Goal: Task Accomplishment & Management: Complete application form

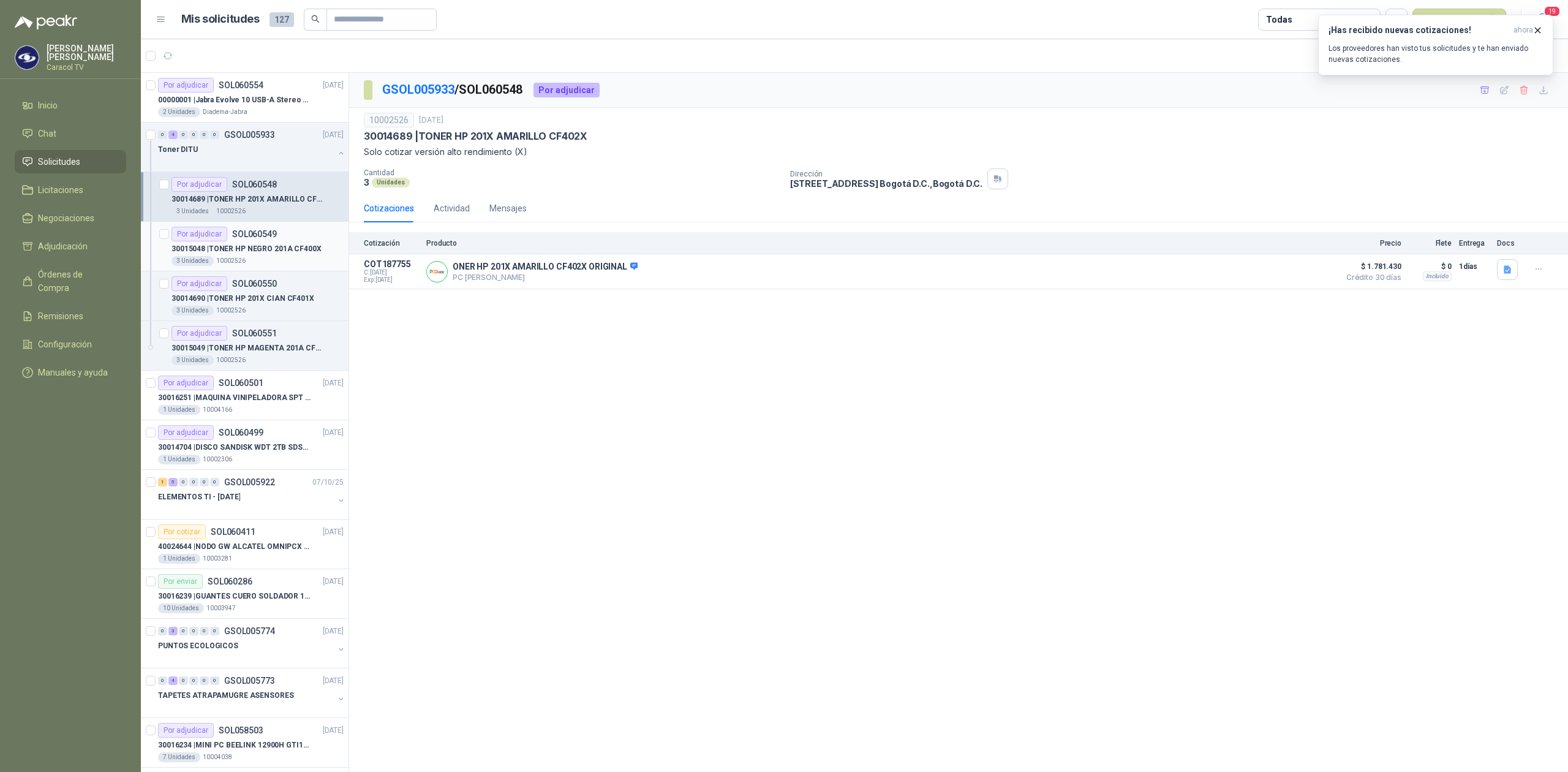
click at [287, 243] on p "30015048 | TONER HP NEGRO 201A CF400X" at bounding box center [246, 249] width 150 height 12
click at [336, 153] on button "button" at bounding box center [341, 153] width 10 height 10
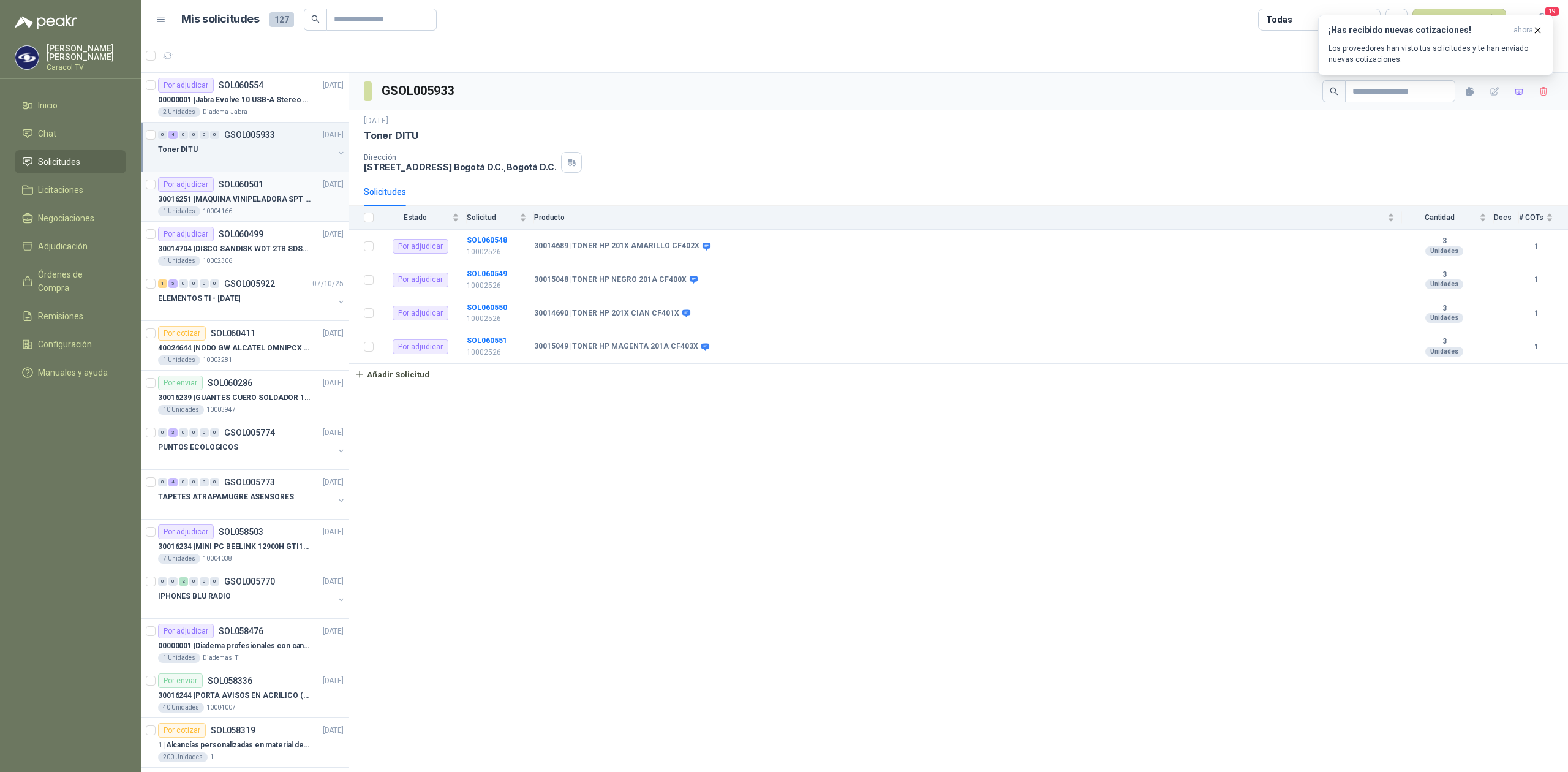
click at [285, 202] on p "30016251 | MAQUINA VINIPELADORA SPT M 10 – 50" at bounding box center [234, 199] width 152 height 12
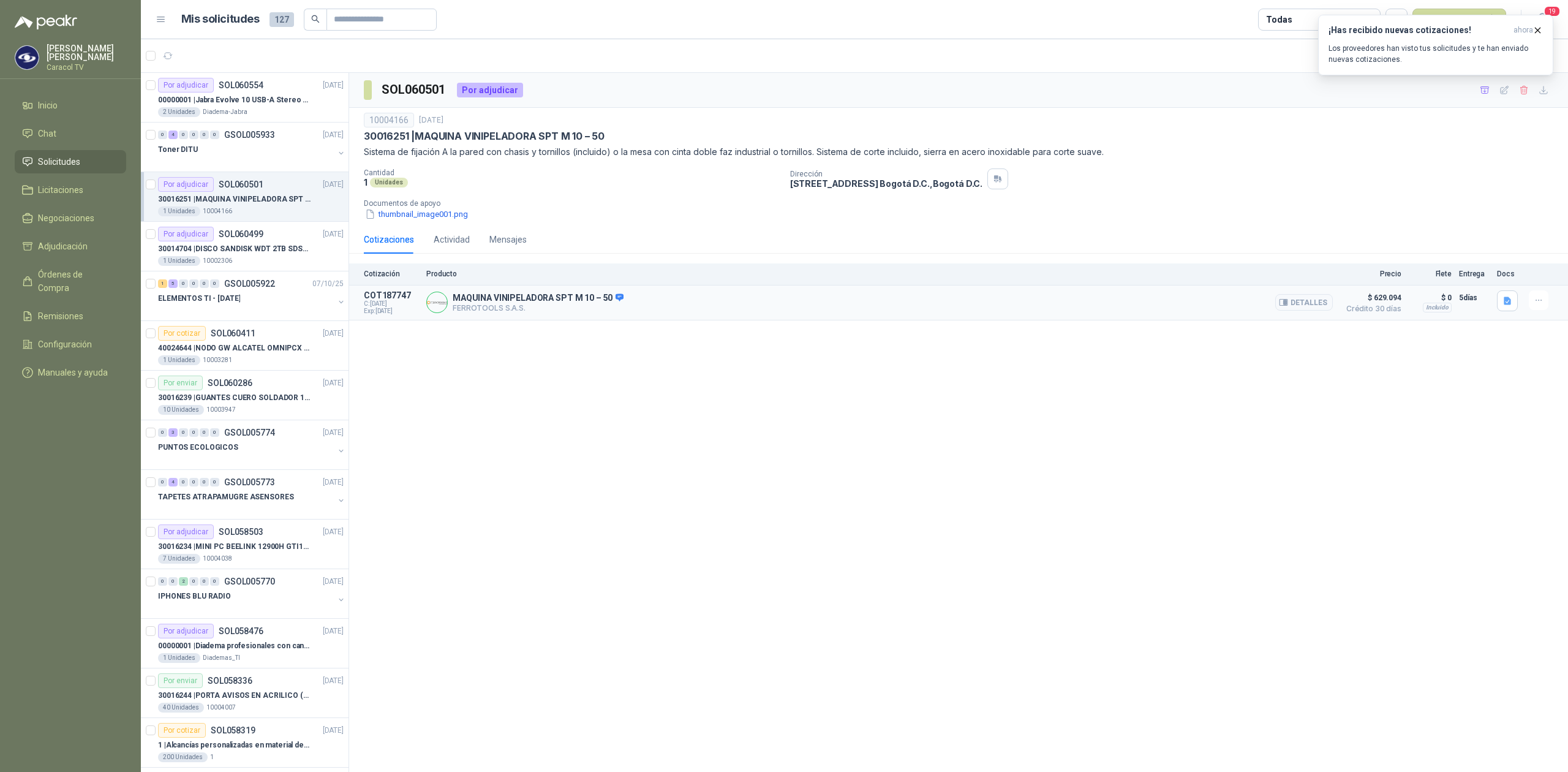
click at [621, 294] on div "MAQUINA VINIPELADORA SPT M 10 – 50 FERROTOOLS S.A.S. [GEOGRAPHIC_DATA]" at bounding box center [879, 303] width 907 height 24
click at [618, 297] on icon at bounding box center [619, 297] width 8 height 7
click at [1292, 305] on button "Detalles" at bounding box center [1304, 302] width 58 height 17
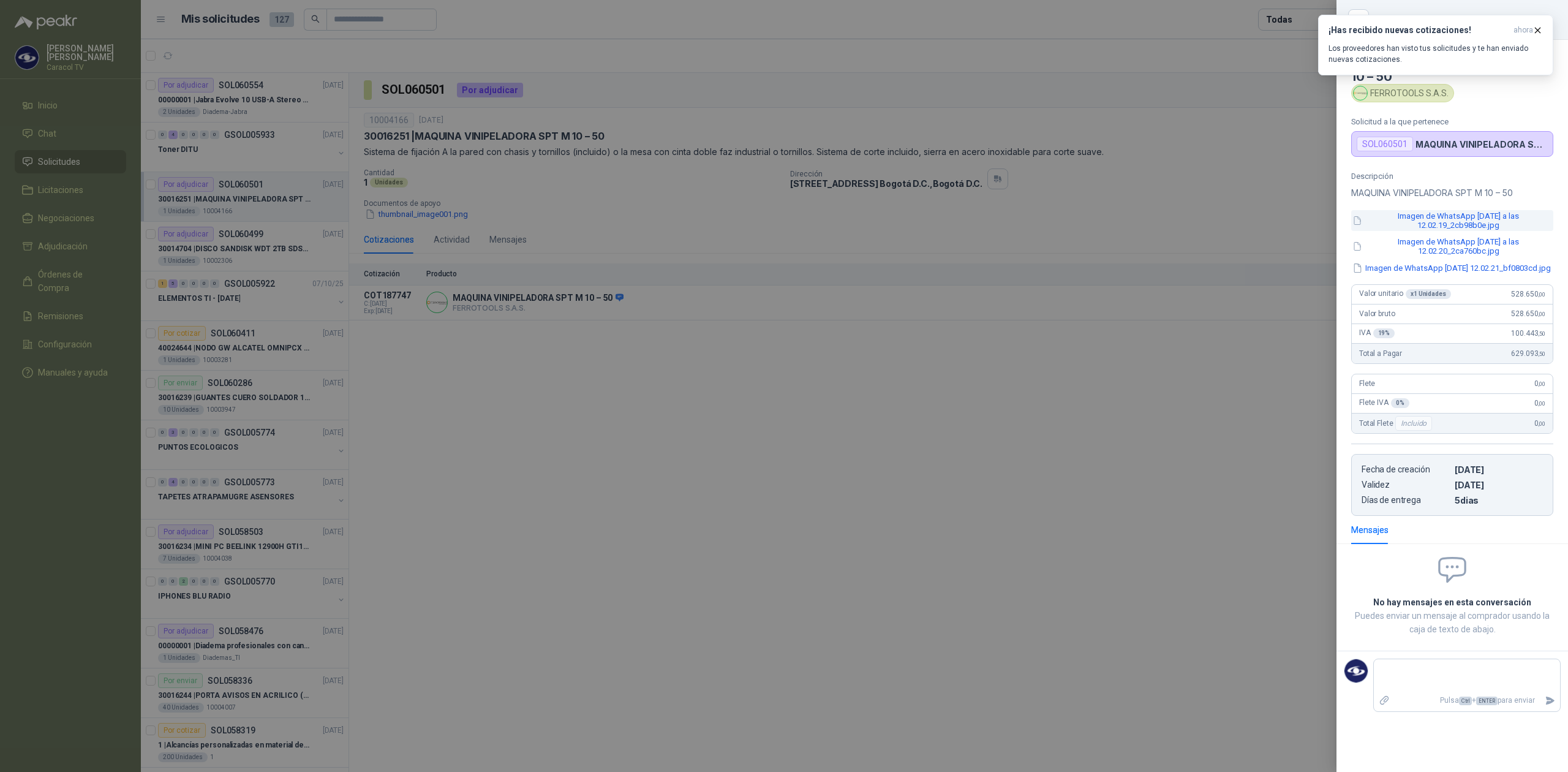
click at [1449, 218] on button "Imagen de WhatsApp [DATE] a las 12.02.19_2cb98b0e.jpg" at bounding box center [1452, 220] width 202 height 21
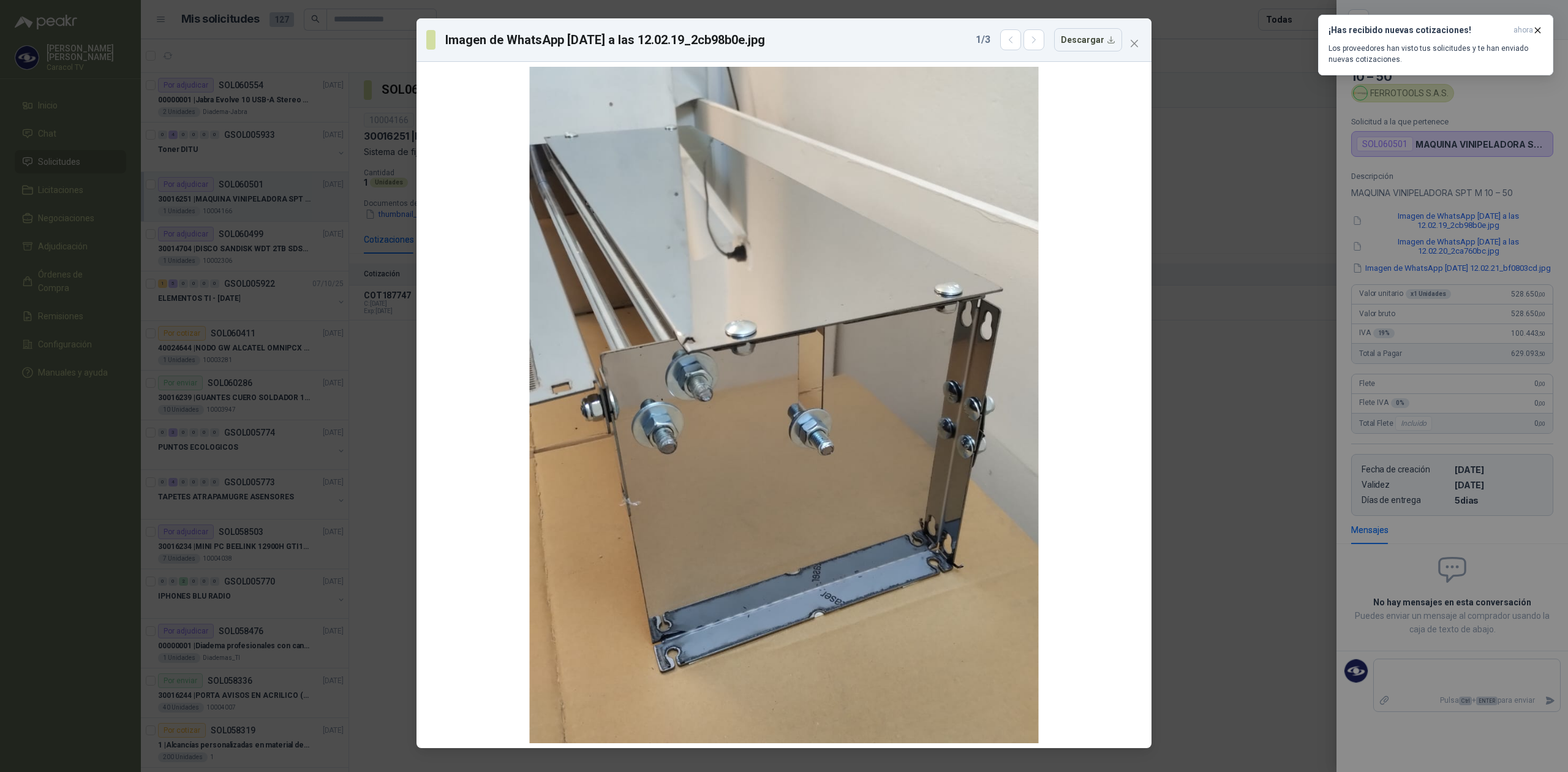
click at [1440, 260] on div "Imagen de WhatsApp [DATE] a las 12.02.19_2cb98b0e.jpg 1 / 3 Descargar" at bounding box center [784, 386] width 1568 height 772
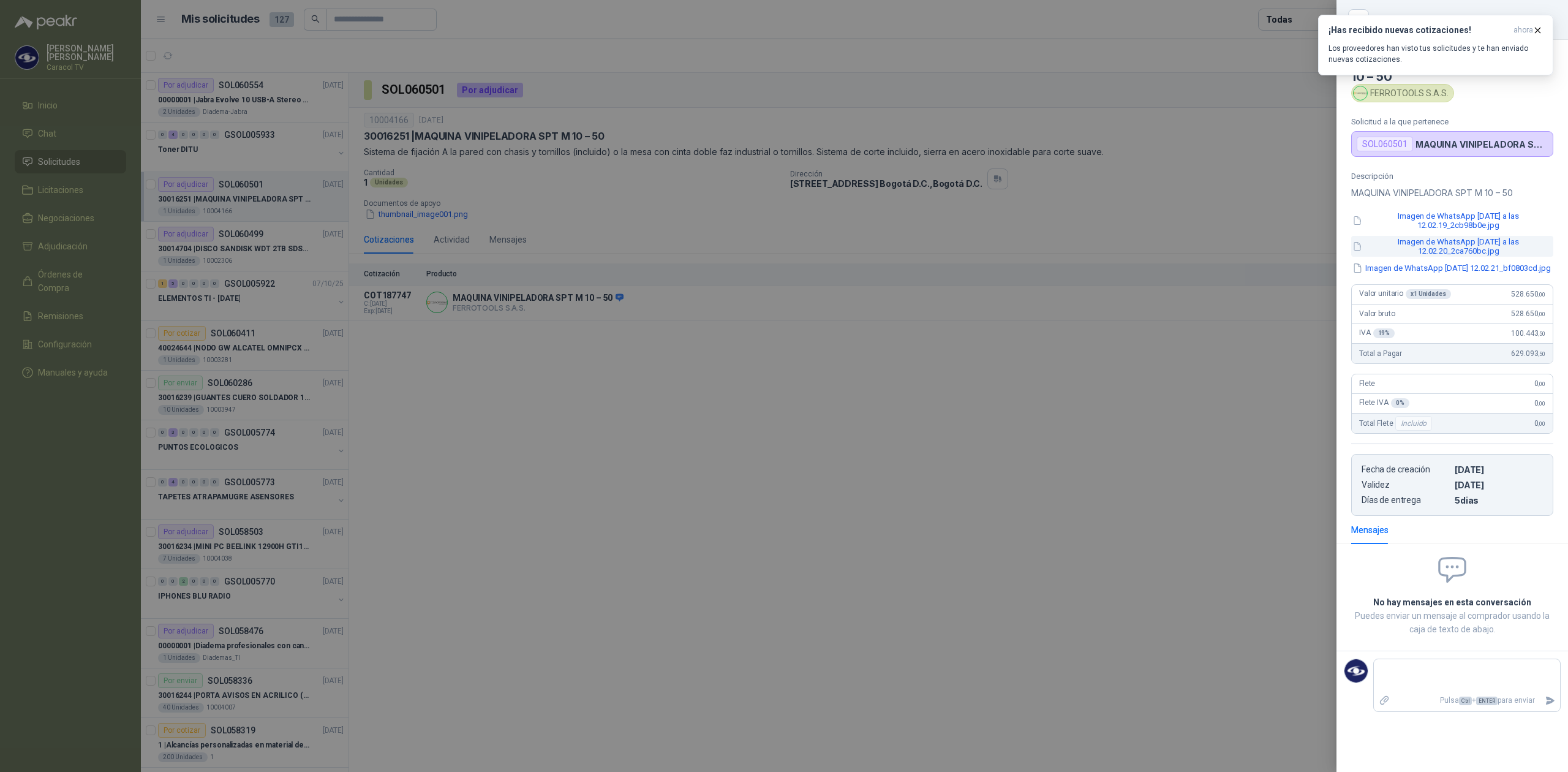
click at [1440, 257] on button "Imagen de WhatsApp [DATE] a las 12.02.20_2ca760bc.jpg" at bounding box center [1452, 246] width 202 height 21
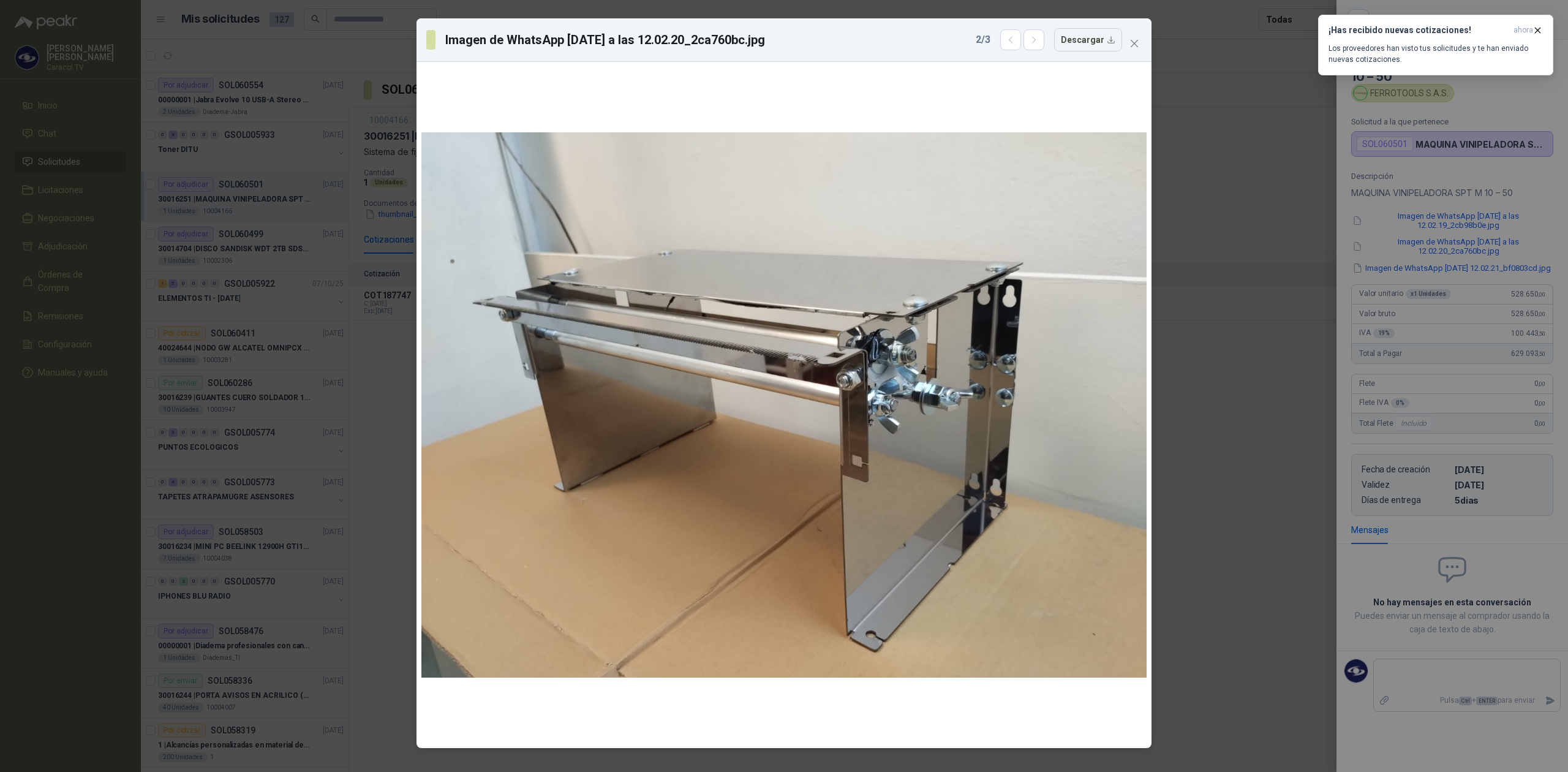
click at [1443, 288] on div "Imagen de WhatsApp [DATE] a las 12.02.20_2ca760bc.jpg 2 / 3 Descargar" at bounding box center [784, 386] width 1568 height 772
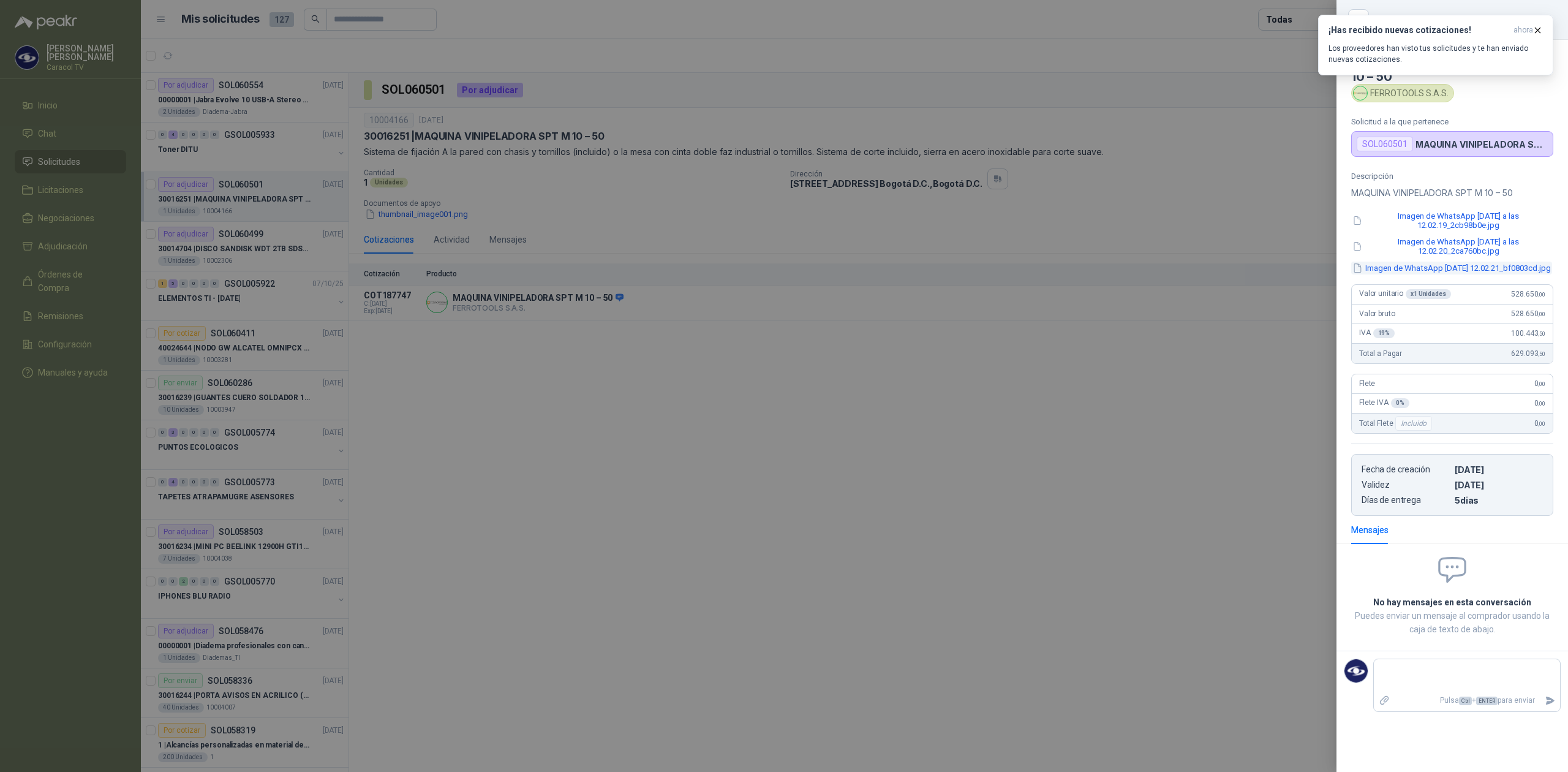
click at [1458, 275] on button "Imagen de WhatsApp [DATE] 12.02.21_bf0803cd.jpg" at bounding box center [1451, 268] width 201 height 13
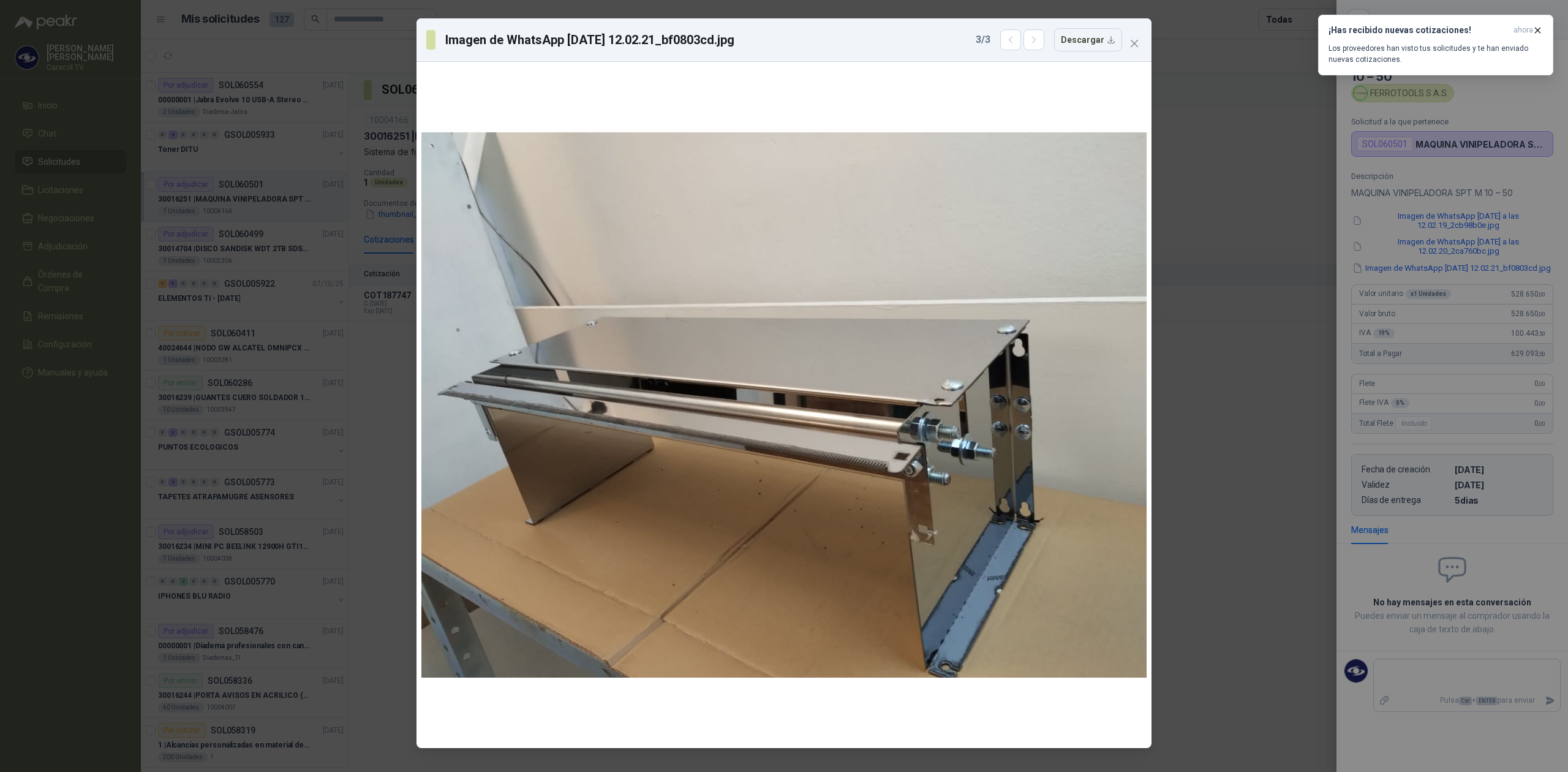
click at [1305, 375] on div "Imagen de WhatsApp [DATE] 12.02.21_bf0803cd.jpg 3 / 3 Descargar" at bounding box center [784, 386] width 1568 height 772
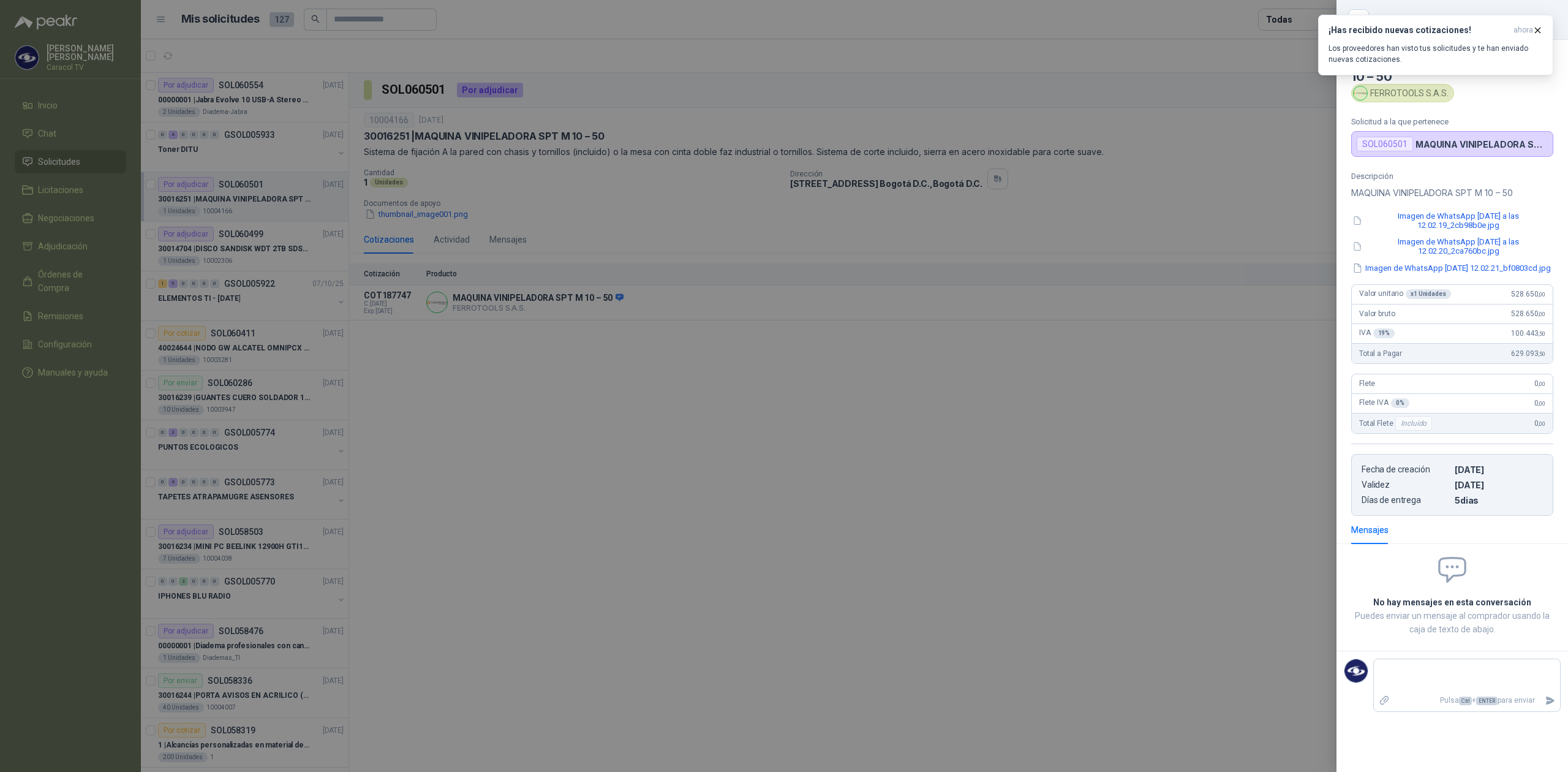
click at [749, 425] on div at bounding box center [784, 386] width 1568 height 772
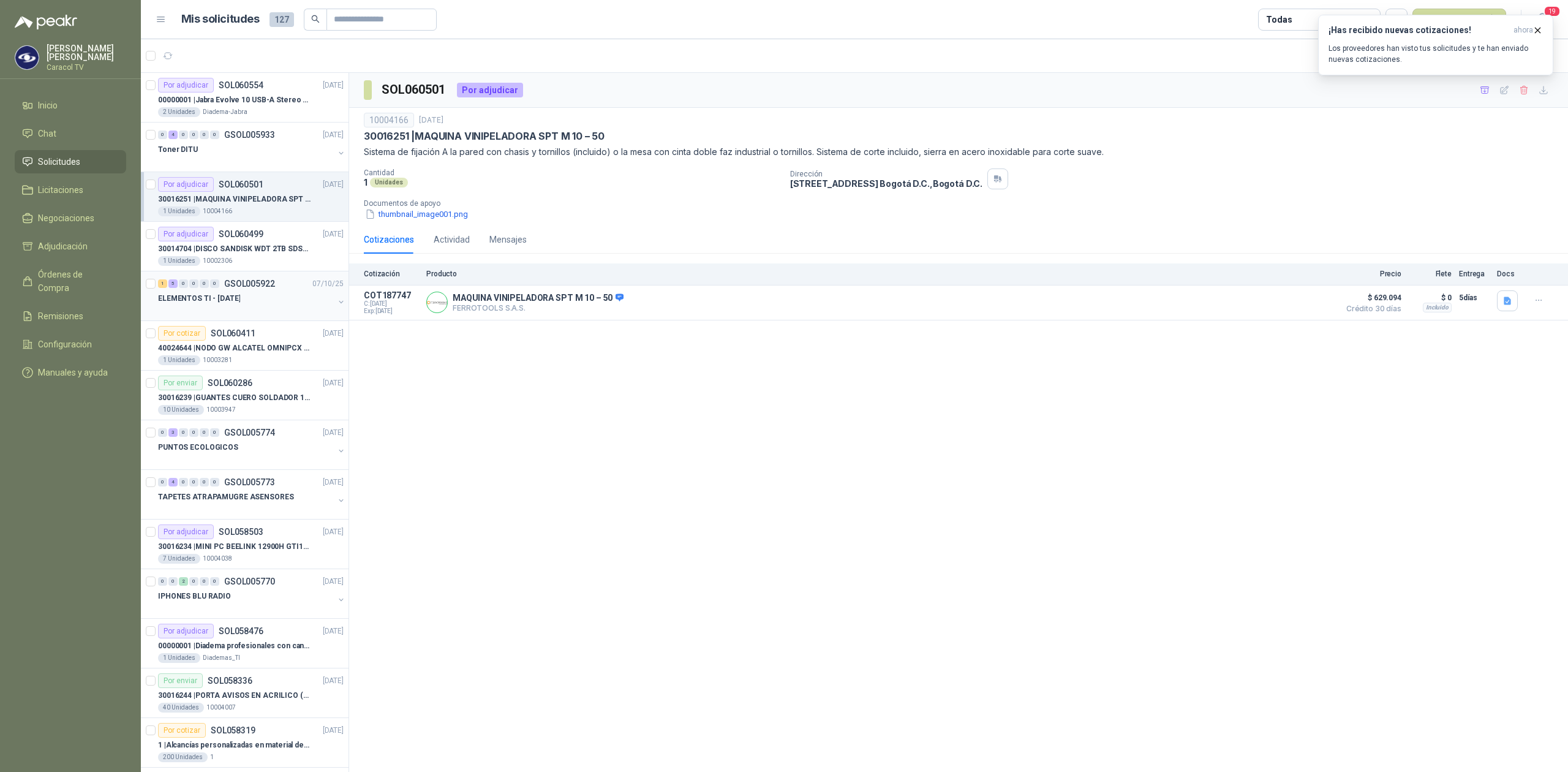
click at [270, 299] on div "ELEMENTOS TI - [DATE]" at bounding box center [246, 299] width 175 height 15
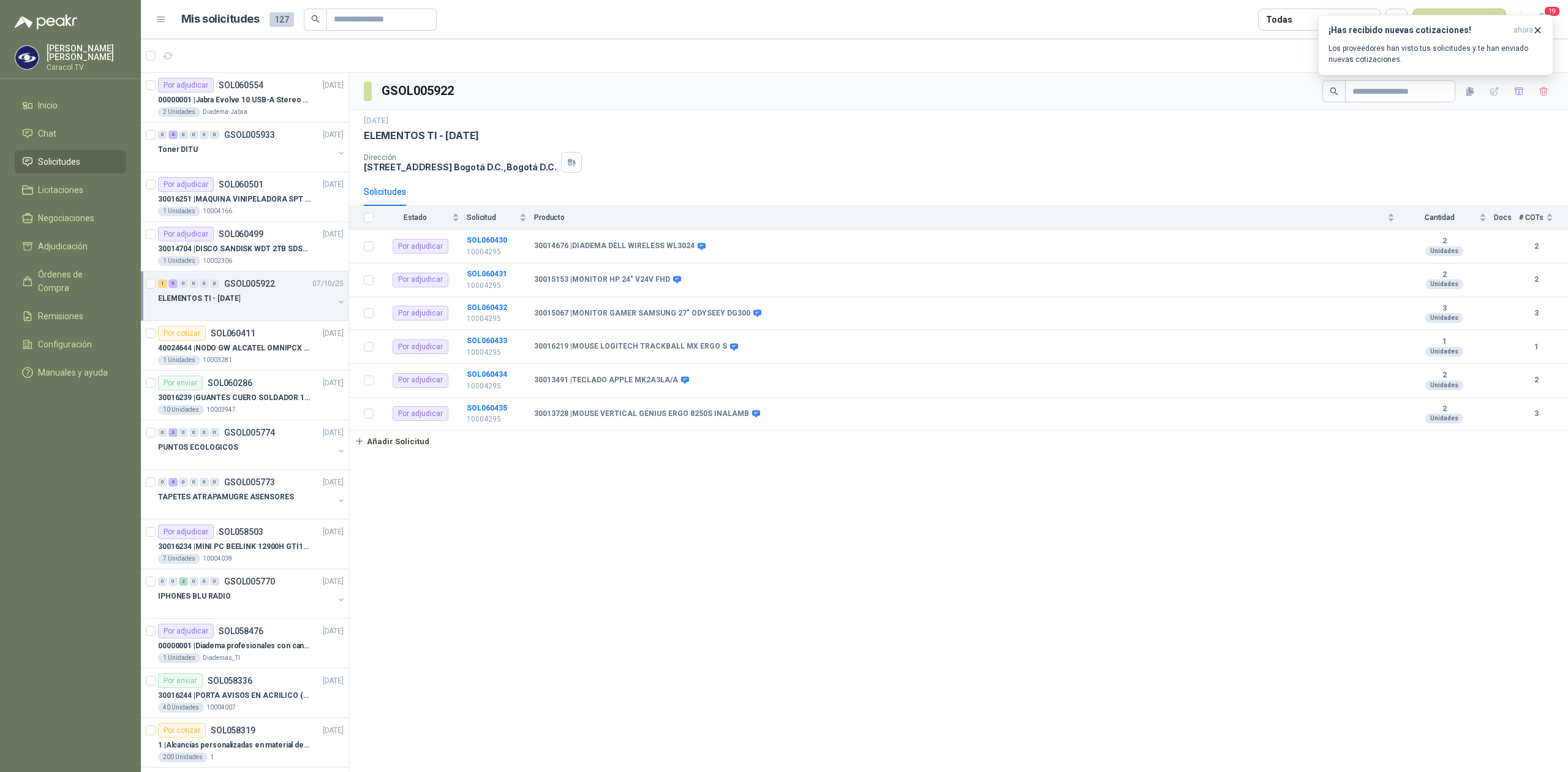
click at [271, 304] on div "ELEMENTOS TI - [DATE]" at bounding box center [246, 299] width 175 height 15
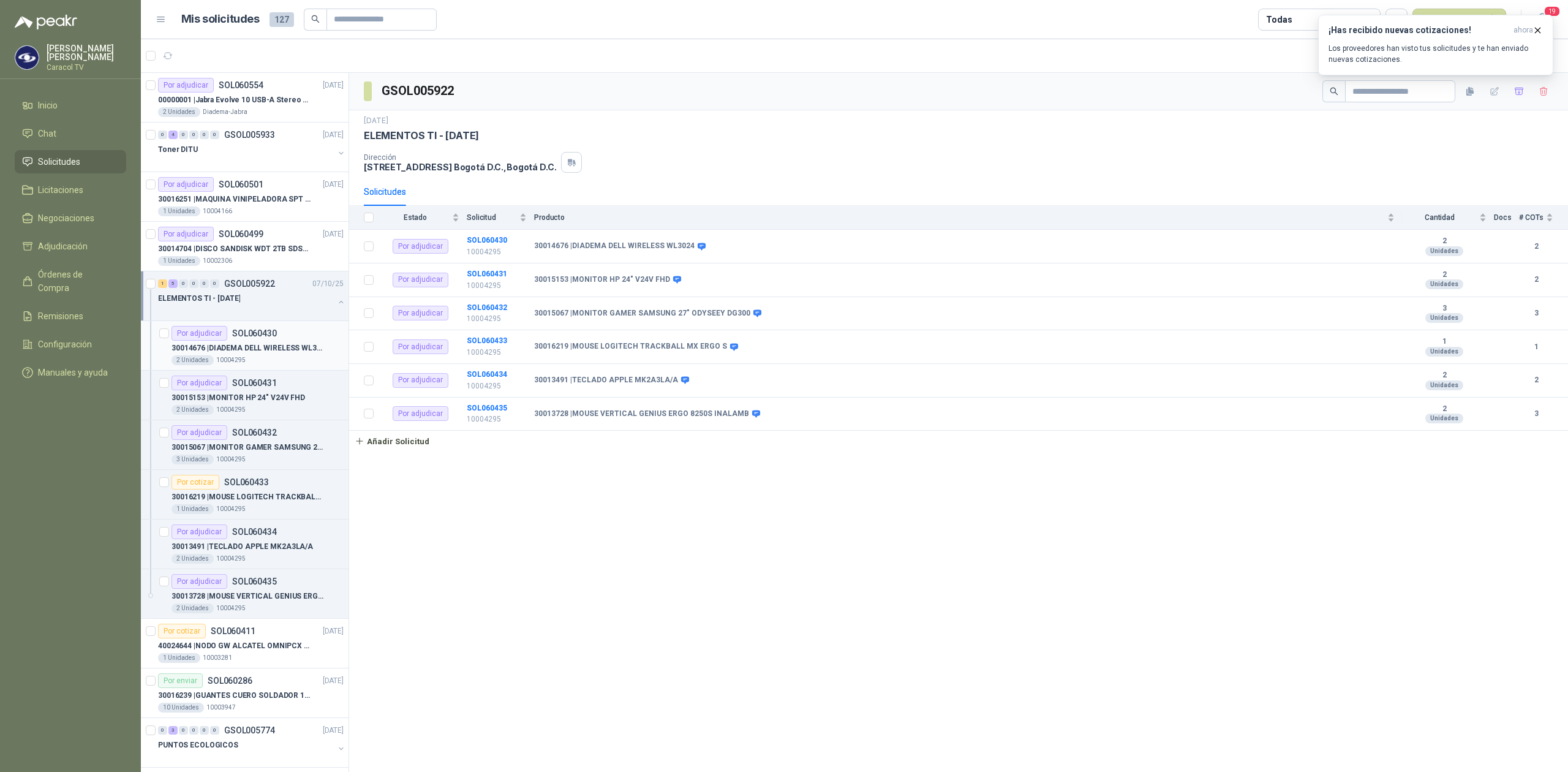
click at [268, 337] on p "SOL060430" at bounding box center [254, 334] width 45 height 9
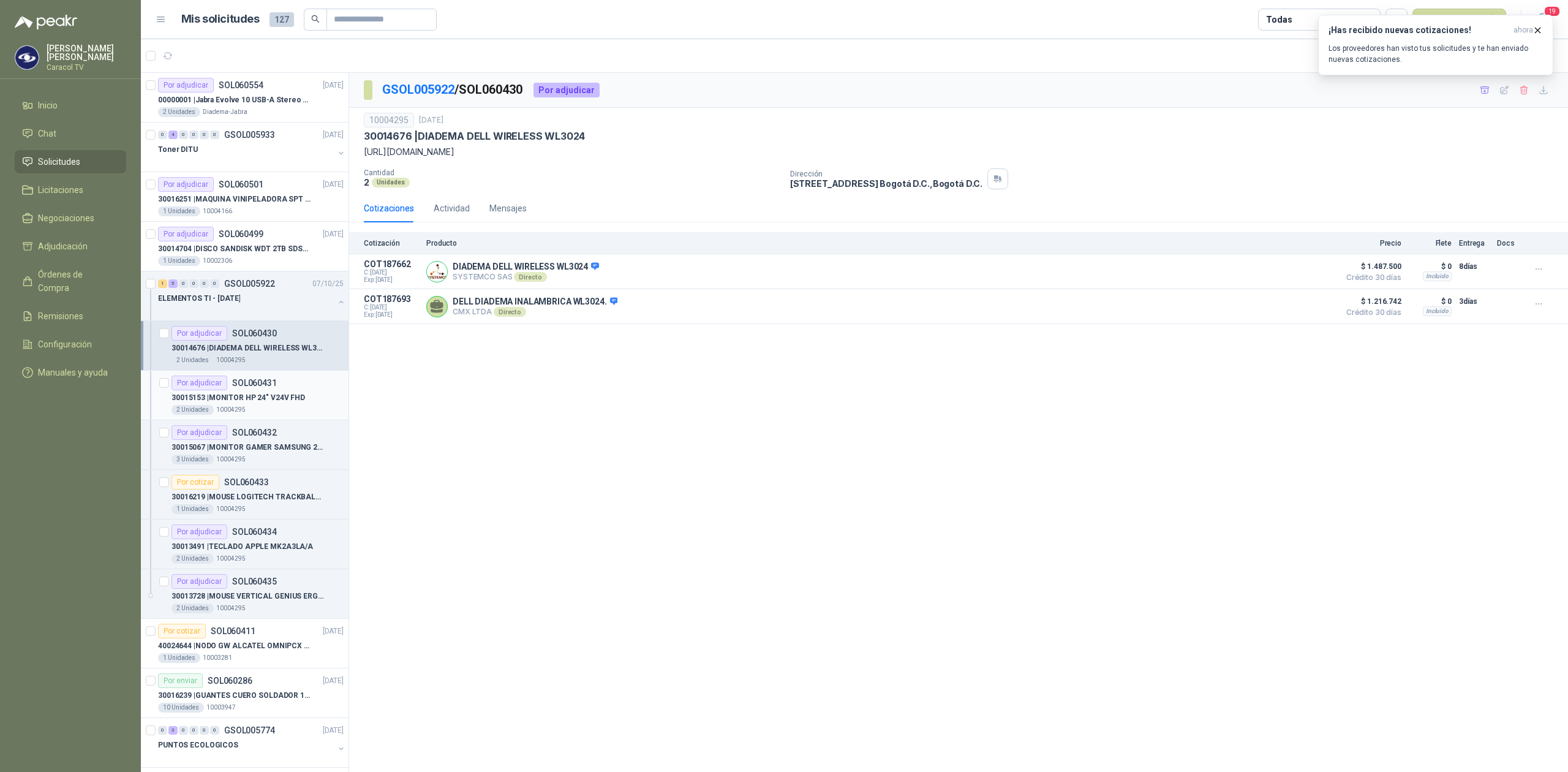
click at [265, 385] on p "SOL060431" at bounding box center [254, 383] width 45 height 9
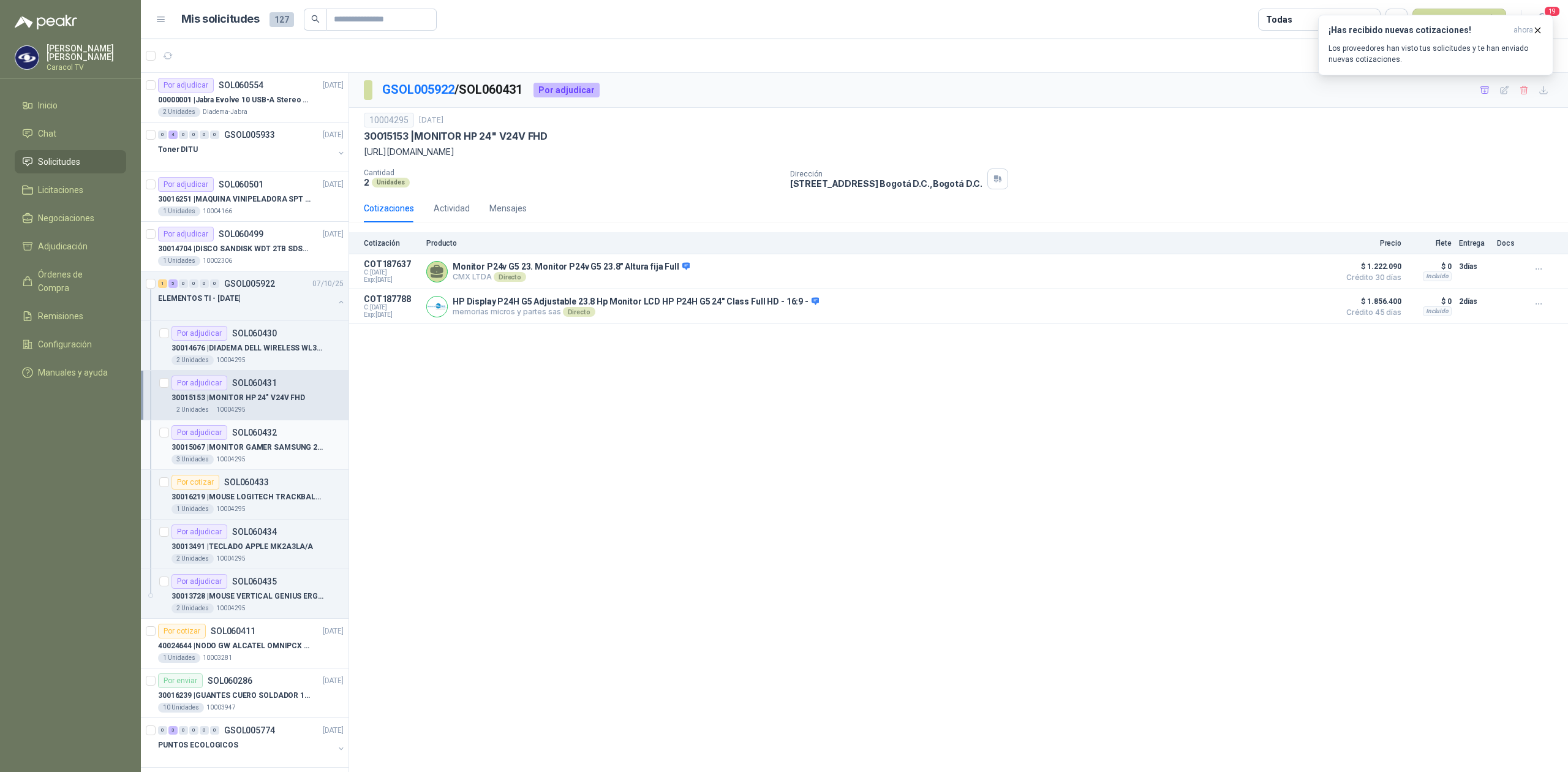
click at [260, 424] on article "Por adjudicar SOL060432 30015067 | MONITOR GAMER SAMSUNG 27" ODYSEEY DG300 3 Un…" at bounding box center [245, 445] width 208 height 50
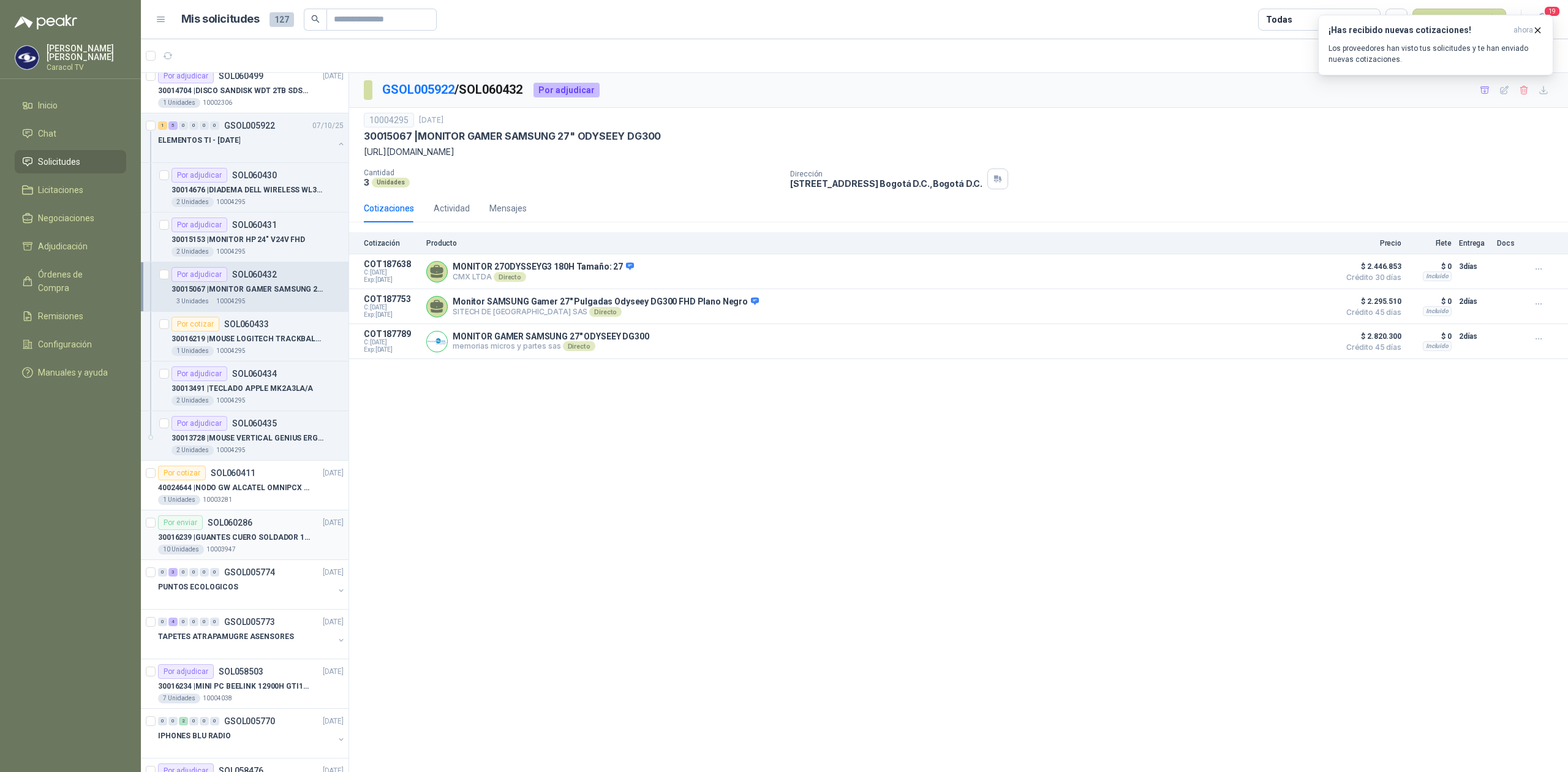
scroll to position [190, 0]
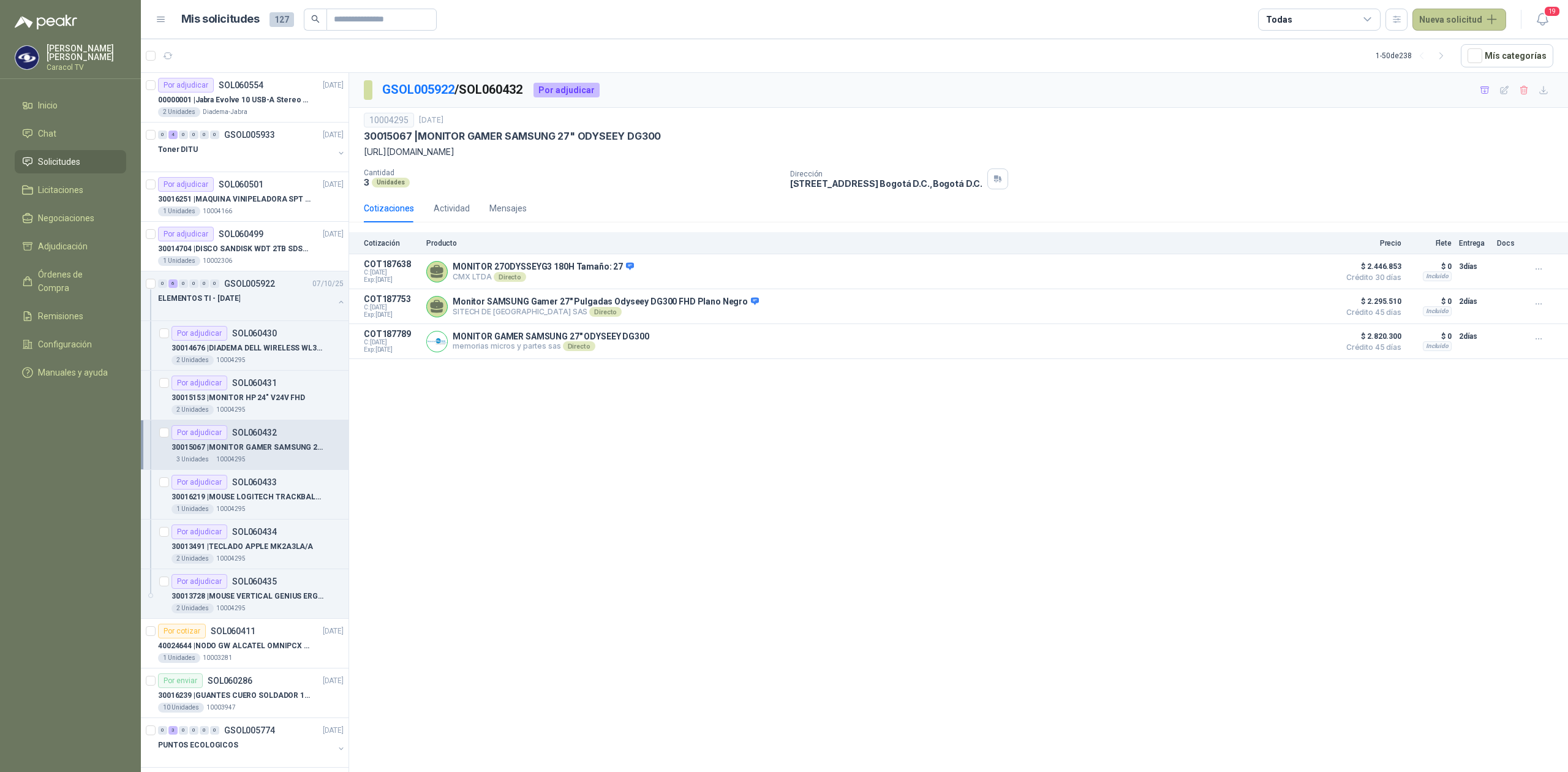
click at [1436, 20] on button "Nueva solicitud" at bounding box center [1459, 19] width 94 height 22
click at [1451, 45] on link "Solicitud" at bounding box center [1472, 49] width 104 height 21
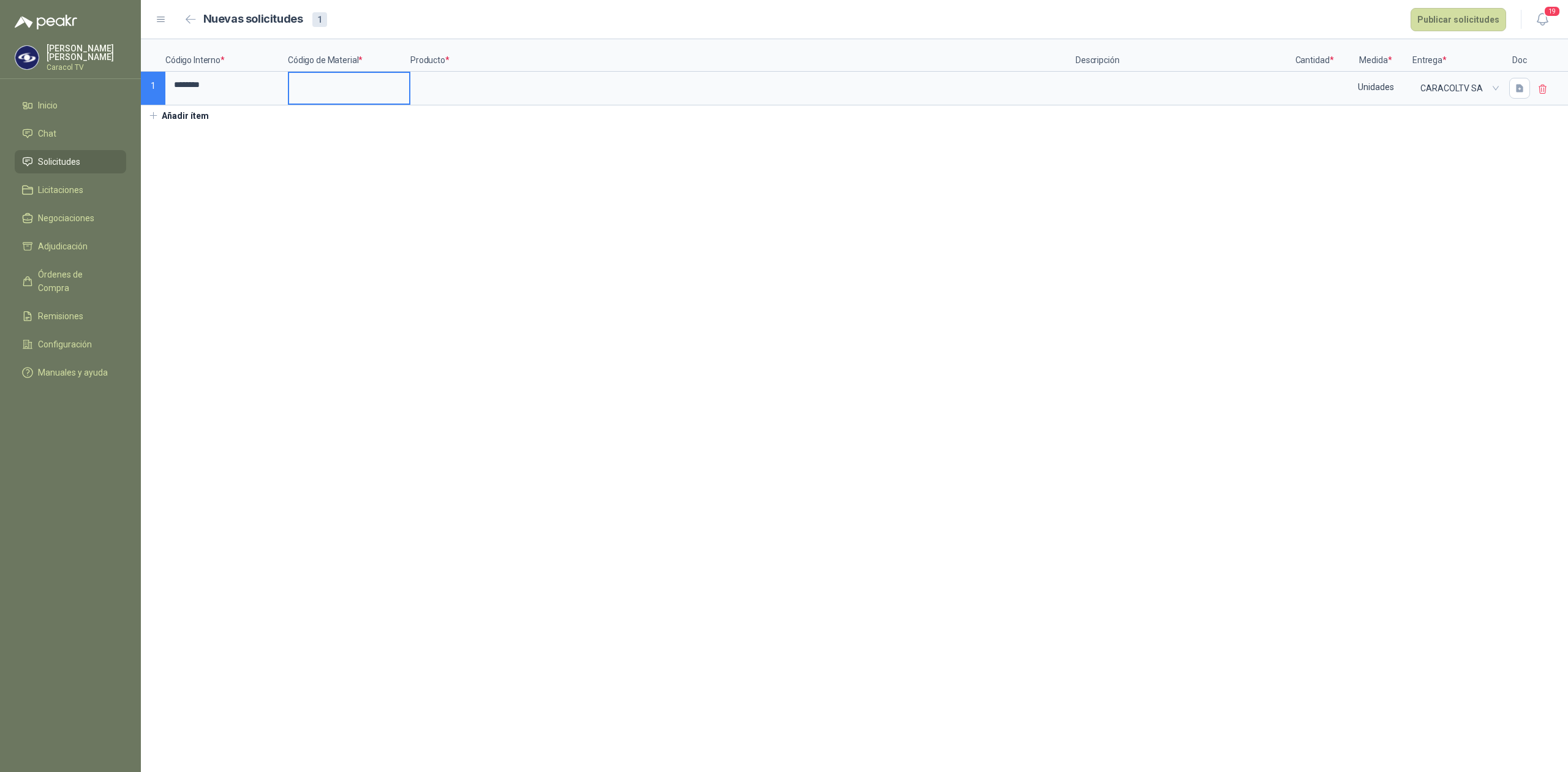
click at [315, 93] on input at bounding box center [349, 85] width 120 height 24
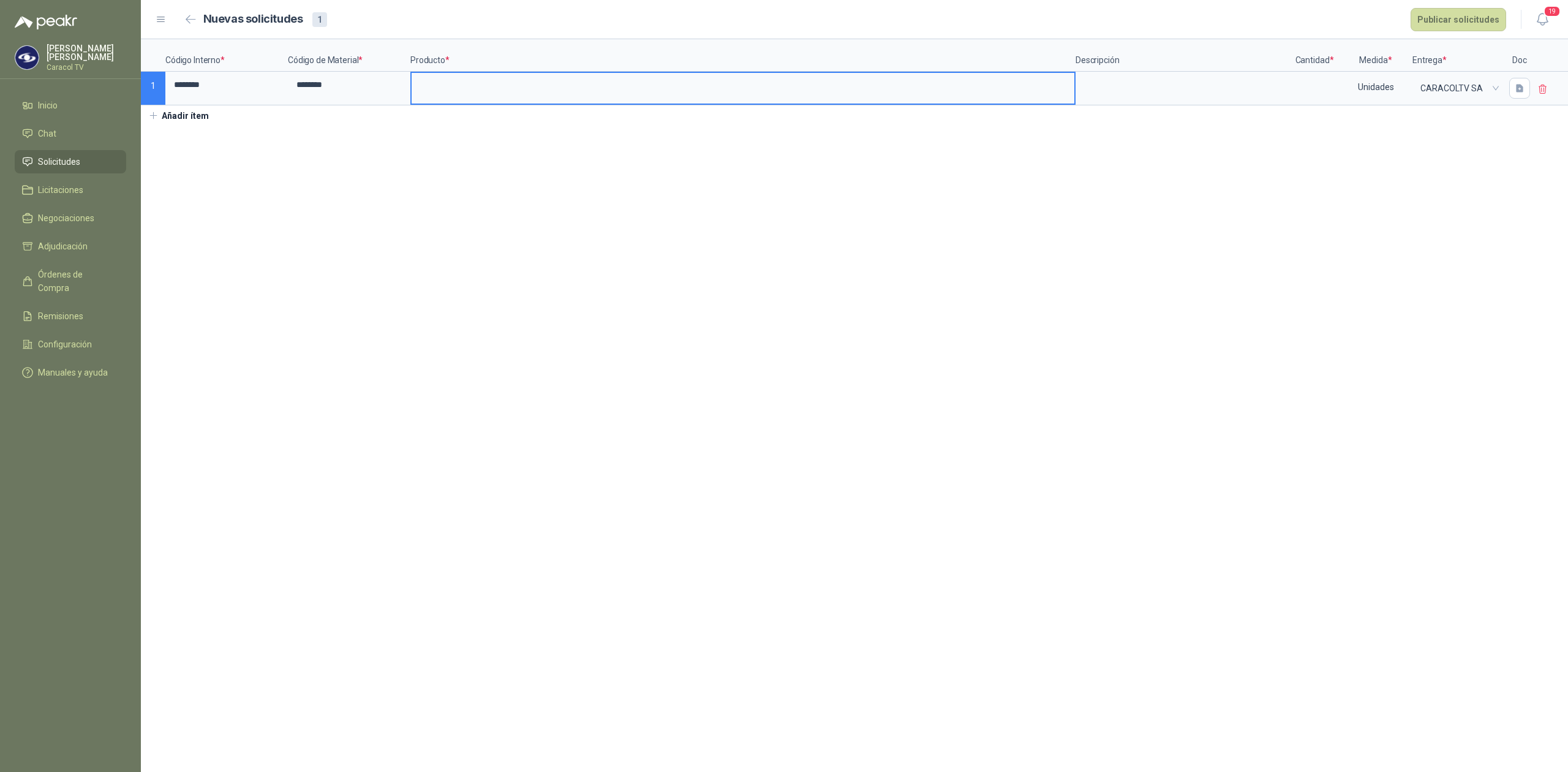
click at [469, 79] on input at bounding box center [742, 85] width 663 height 24
click at [673, 97] on input "**********" at bounding box center [742, 85] width 663 height 24
type input "**********"
click at [58, 160] on span "Solicitudes" at bounding box center [59, 162] width 42 height 14
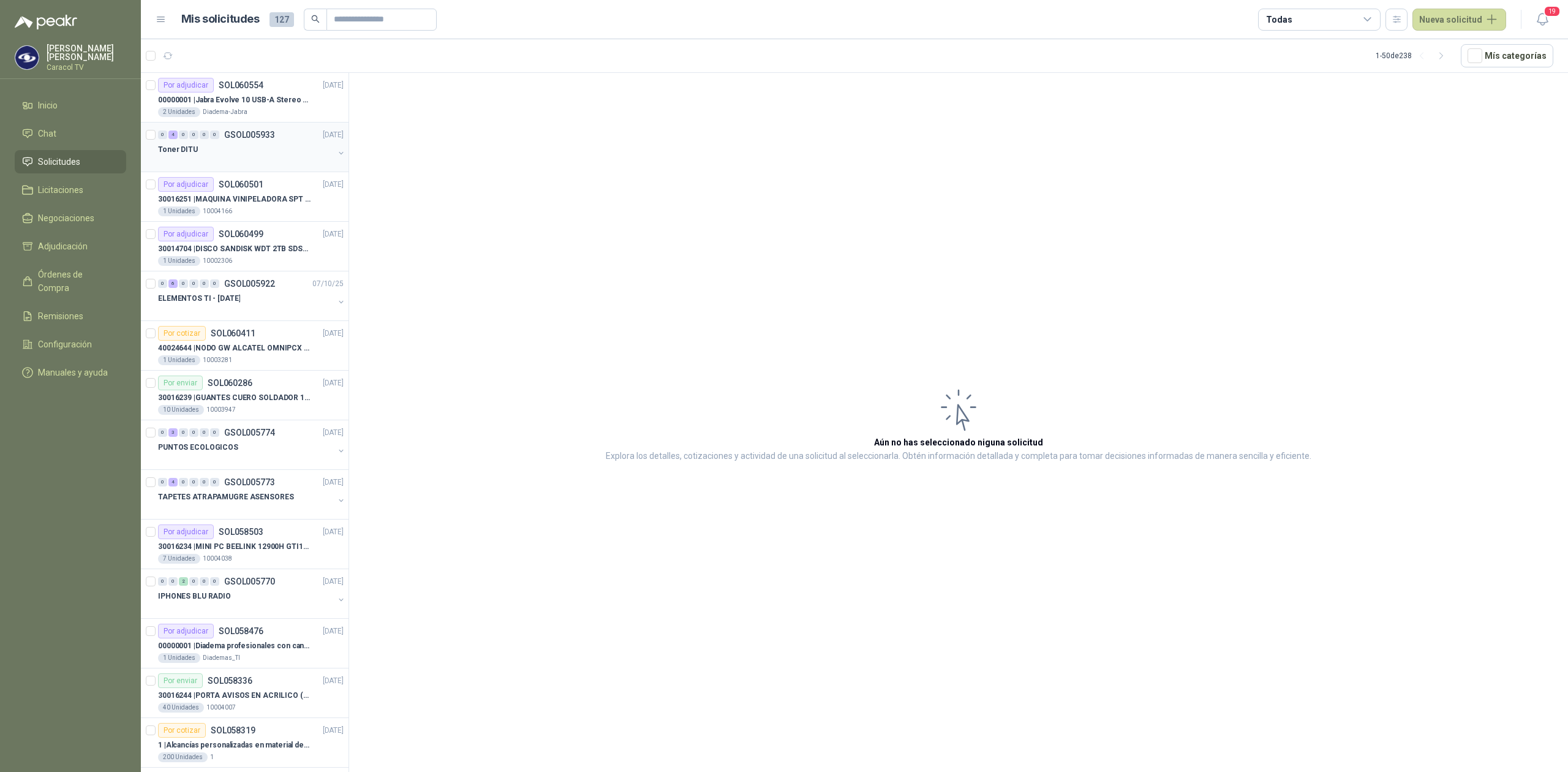
click at [234, 139] on p "GSOL005933" at bounding box center [250, 135] width 51 height 9
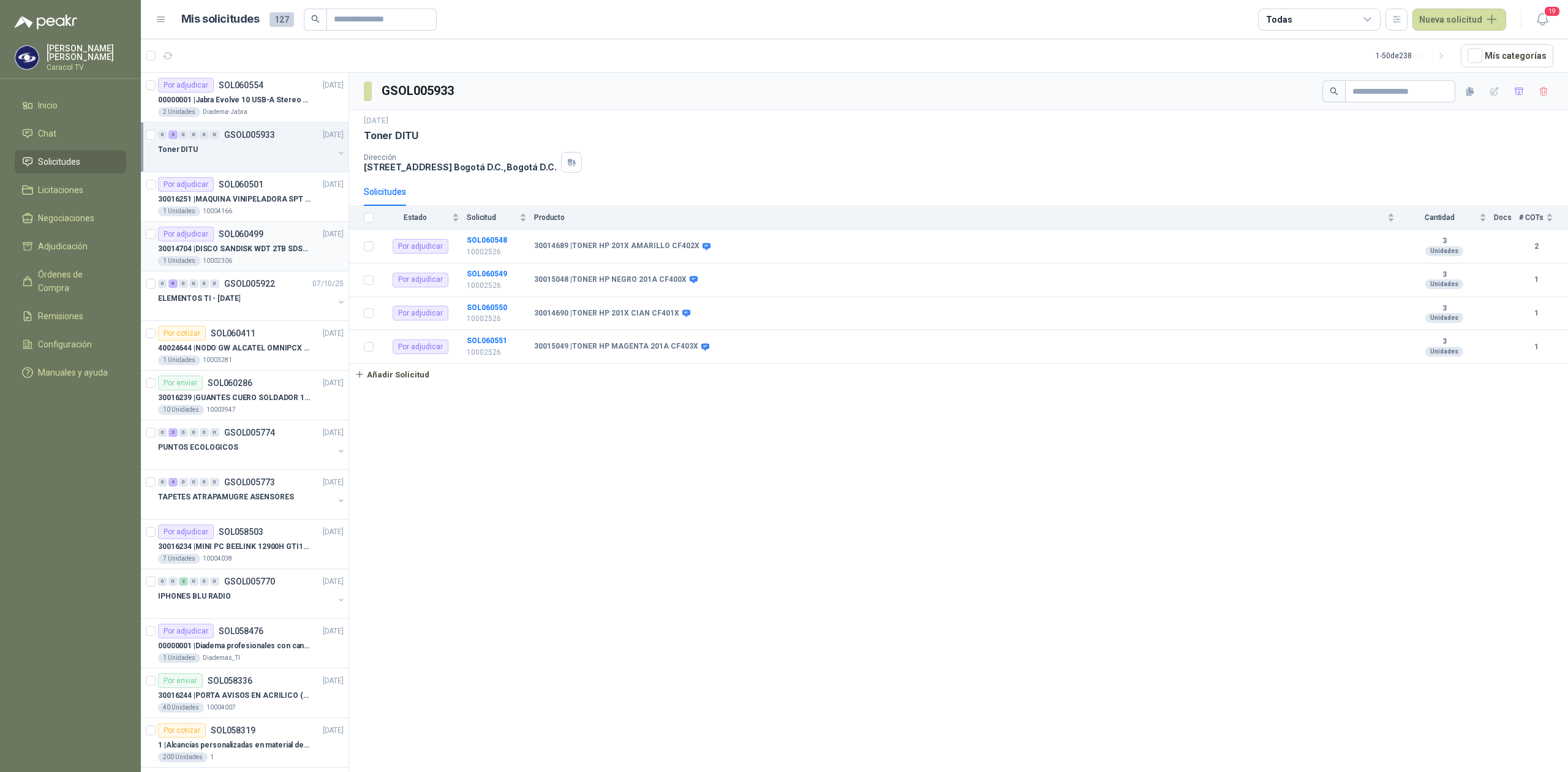
click at [253, 244] on p "30014704 | DISCO SANDISK WDT 2TB SDSSDE61-2T00-G25" at bounding box center [234, 249] width 152 height 12
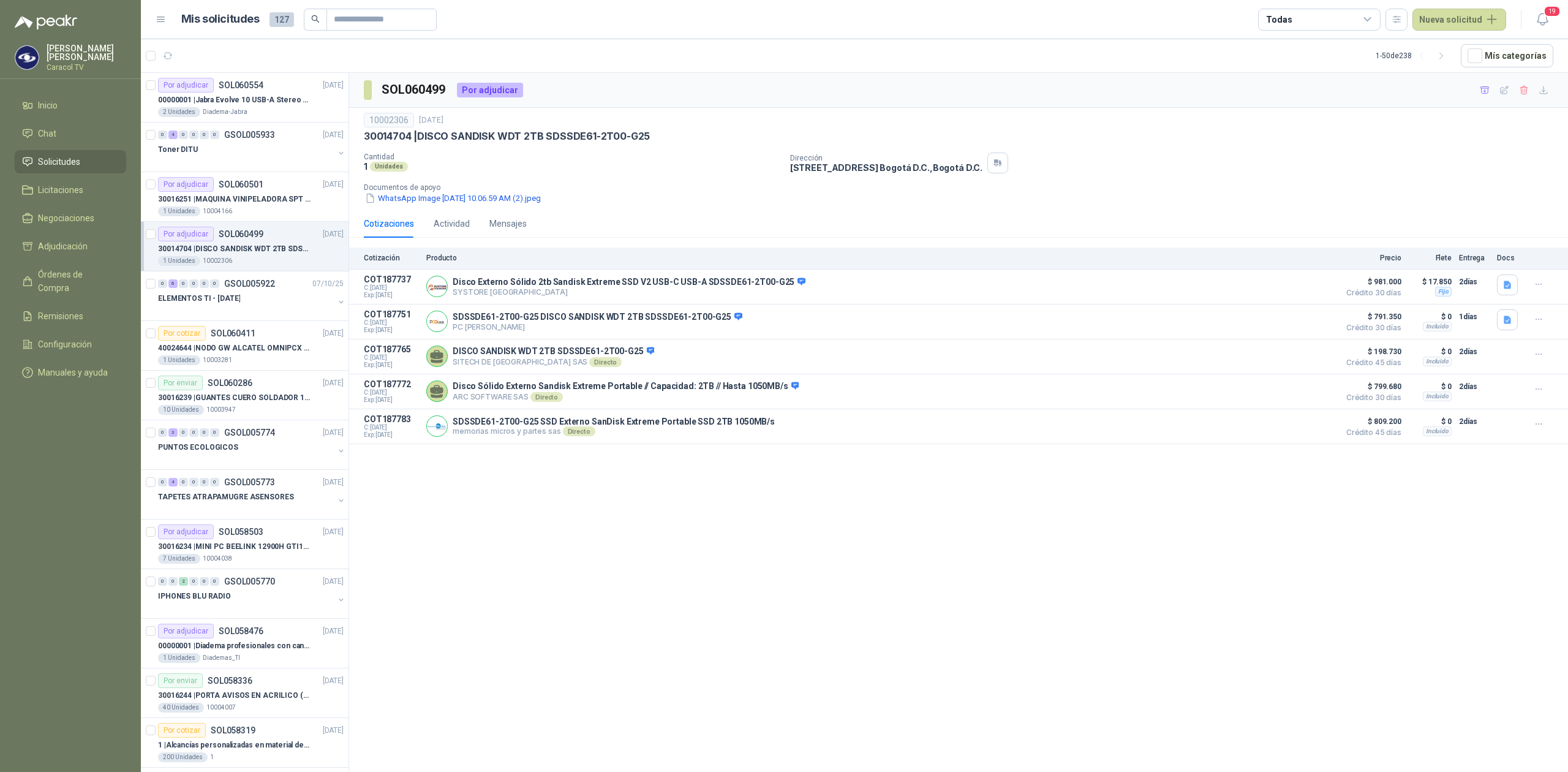
click at [253, 257] on div "1 Unidades 10002306" at bounding box center [251, 261] width 185 height 10
click at [1542, 385] on button "button" at bounding box center [1538, 388] width 19 height 19
click at [1505, 369] on button "Ignorar" at bounding box center [1513, 367] width 98 height 19
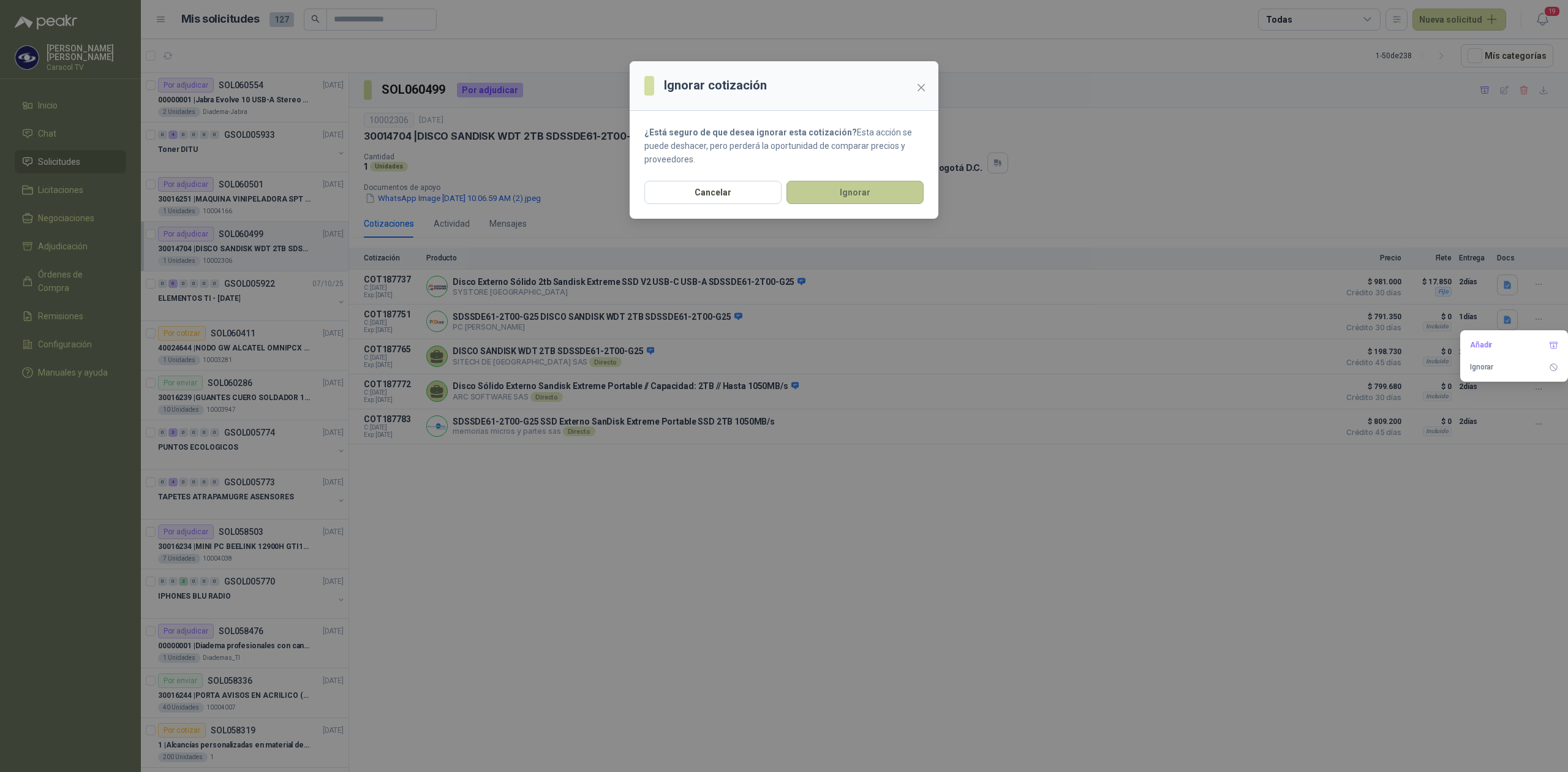
click at [811, 187] on button "Ignorar" at bounding box center [855, 192] width 137 height 23
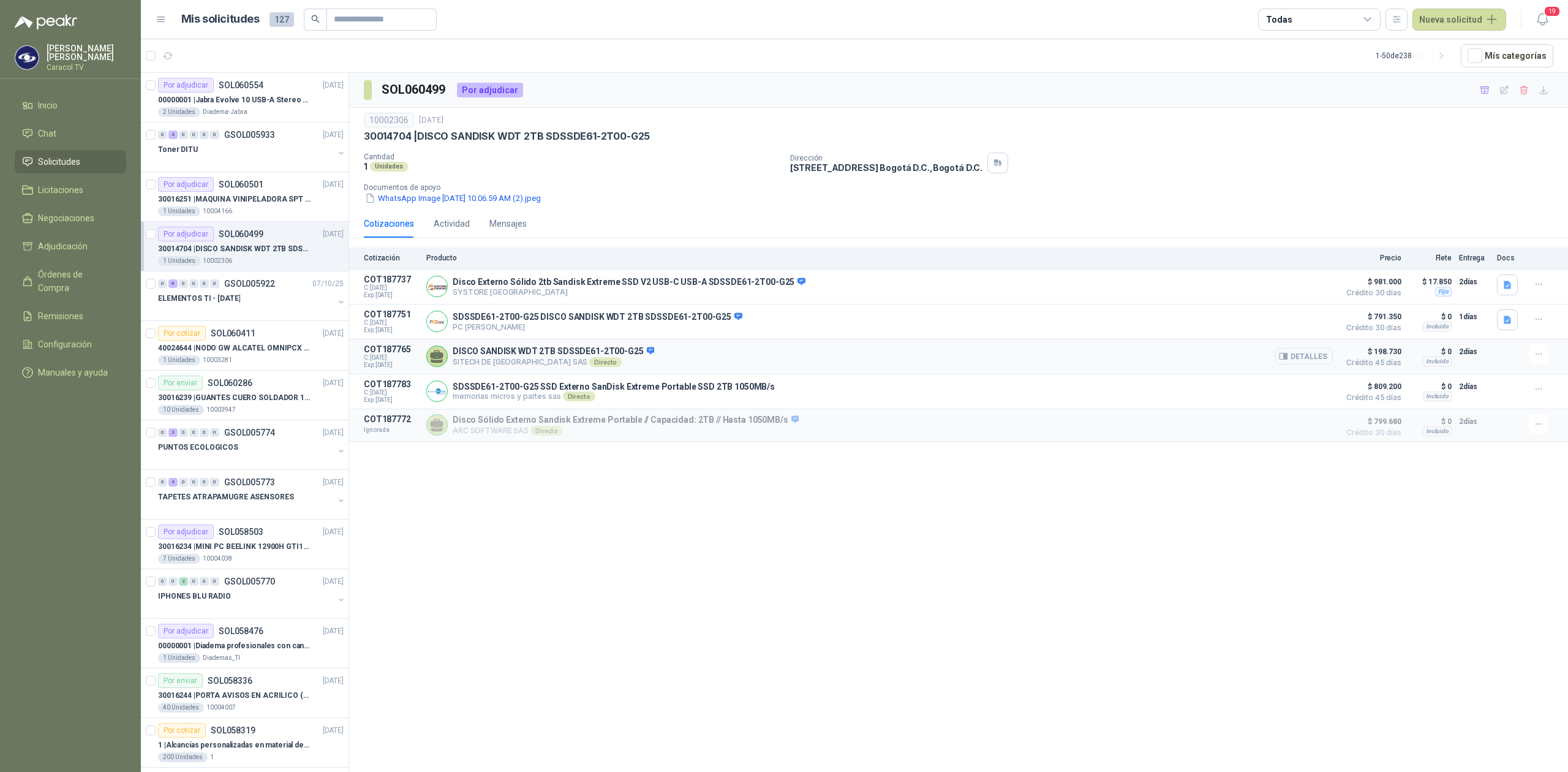
click at [1300, 365] on button "Detalles" at bounding box center [1304, 356] width 58 height 17
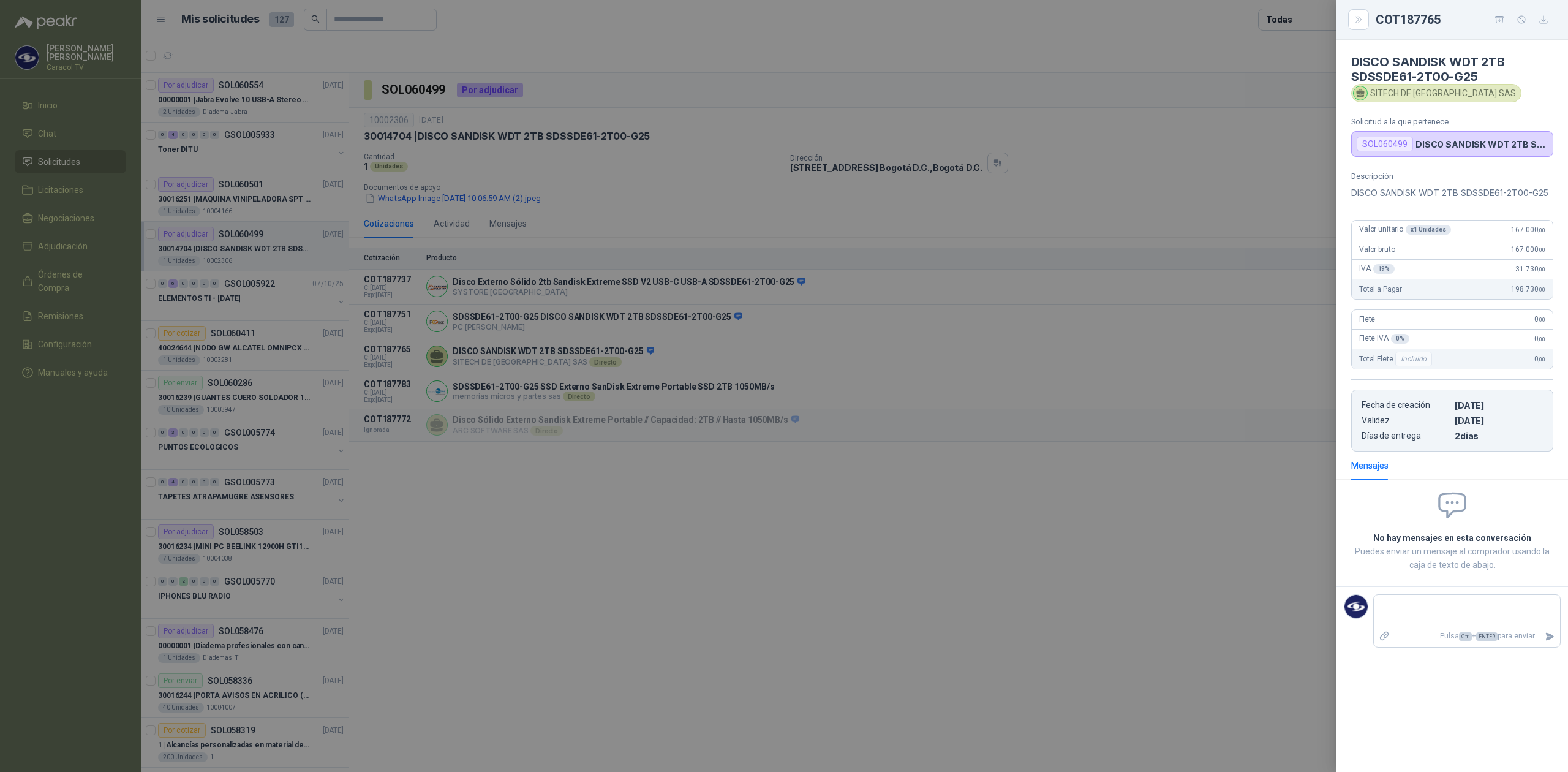
click at [1128, 508] on div at bounding box center [784, 386] width 1568 height 772
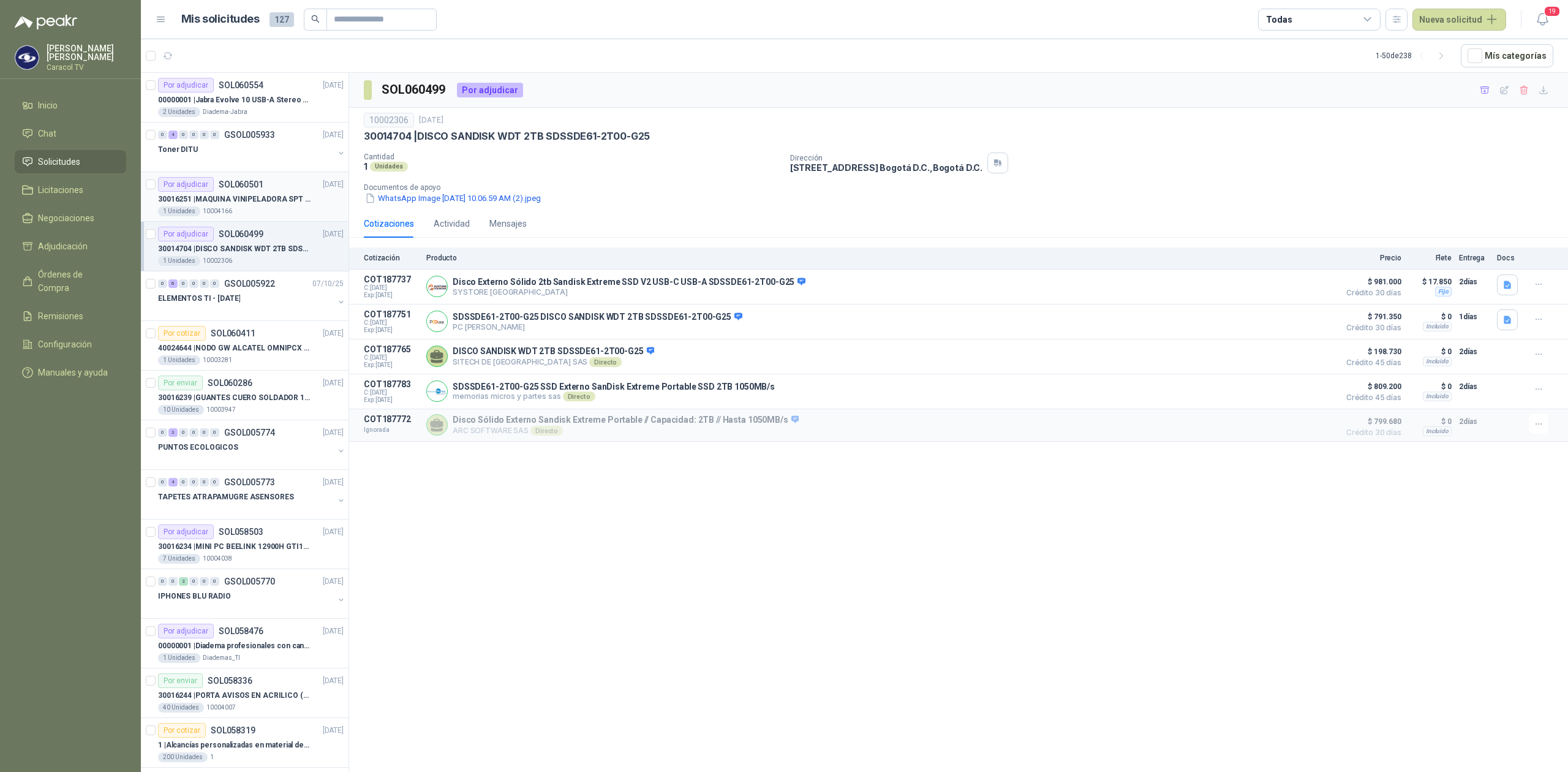
click at [244, 202] on p "30016251 | MAQUINA VINIPELADORA SPT M 10 – 50" at bounding box center [234, 199] width 152 height 12
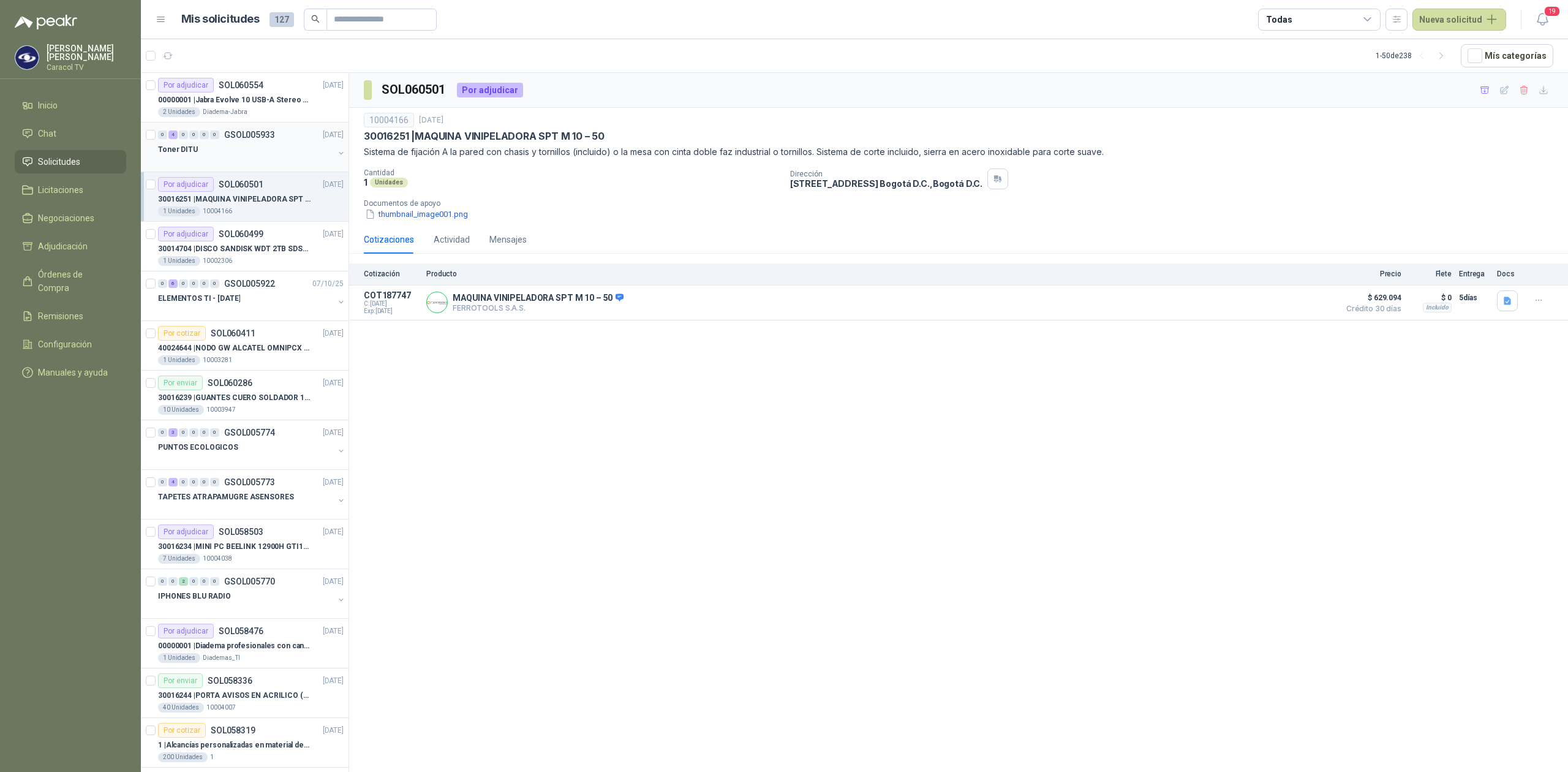
click at [204, 144] on div "Toner DITU" at bounding box center [246, 149] width 175 height 15
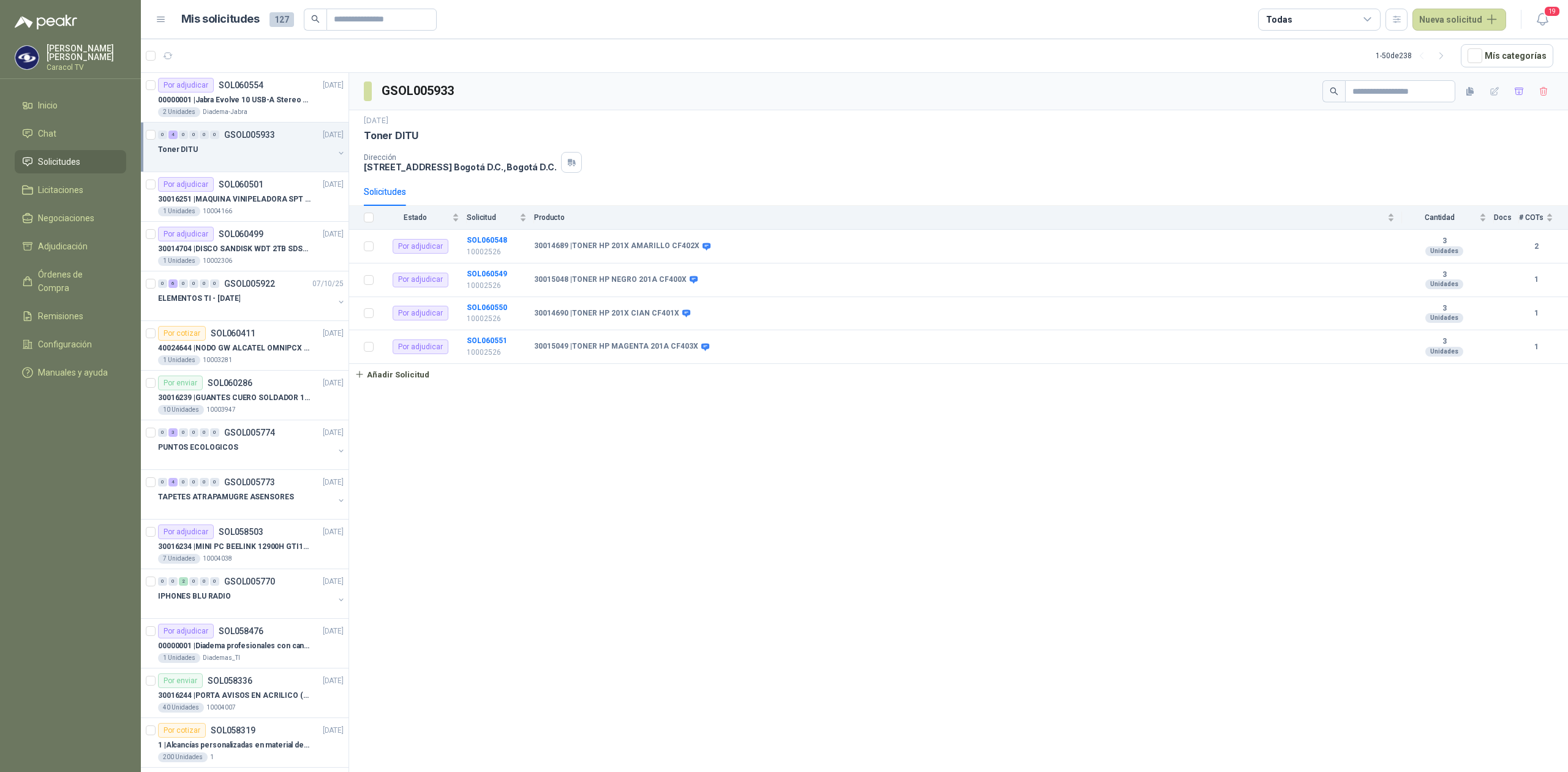
click at [263, 163] on div at bounding box center [246, 162] width 175 height 10
